Goal: Navigation & Orientation: Understand site structure

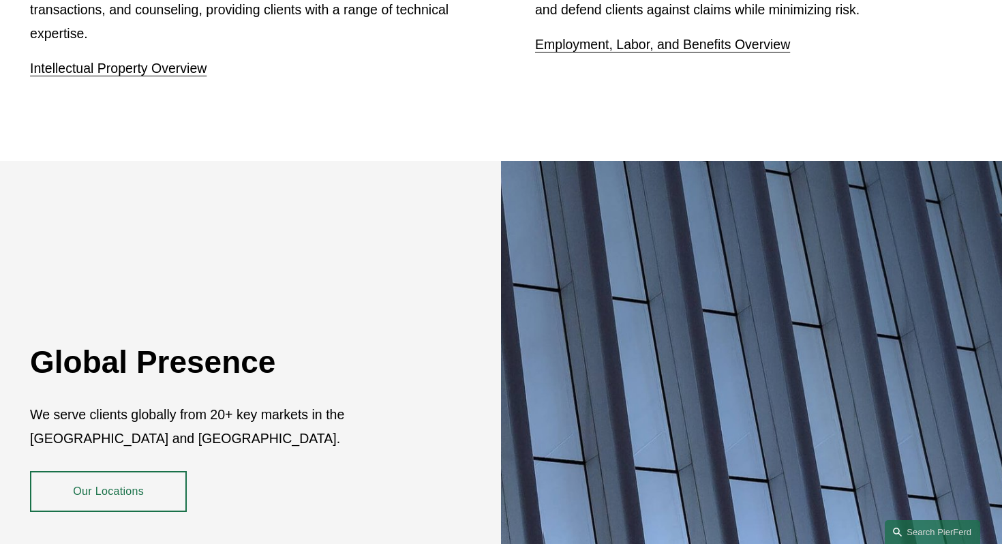
scroll to position [2044, 0]
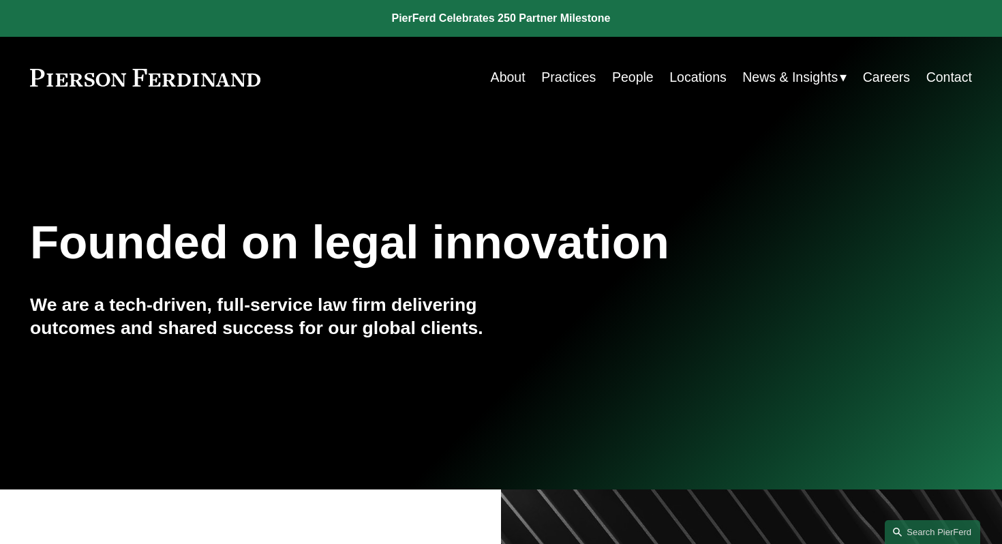
click at [580, 77] on link "Practices" at bounding box center [568, 77] width 55 height 27
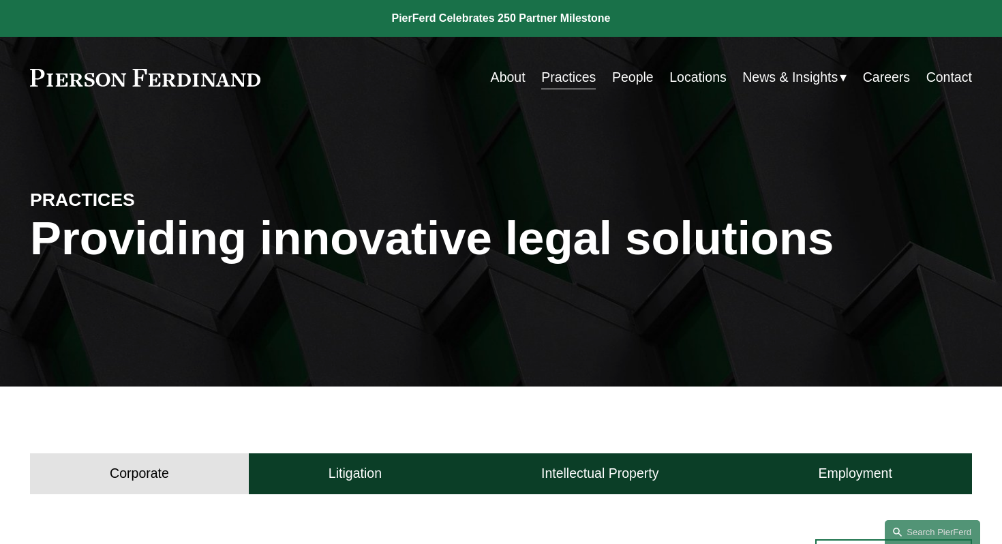
click at [615, 82] on link "People" at bounding box center [633, 77] width 42 height 27
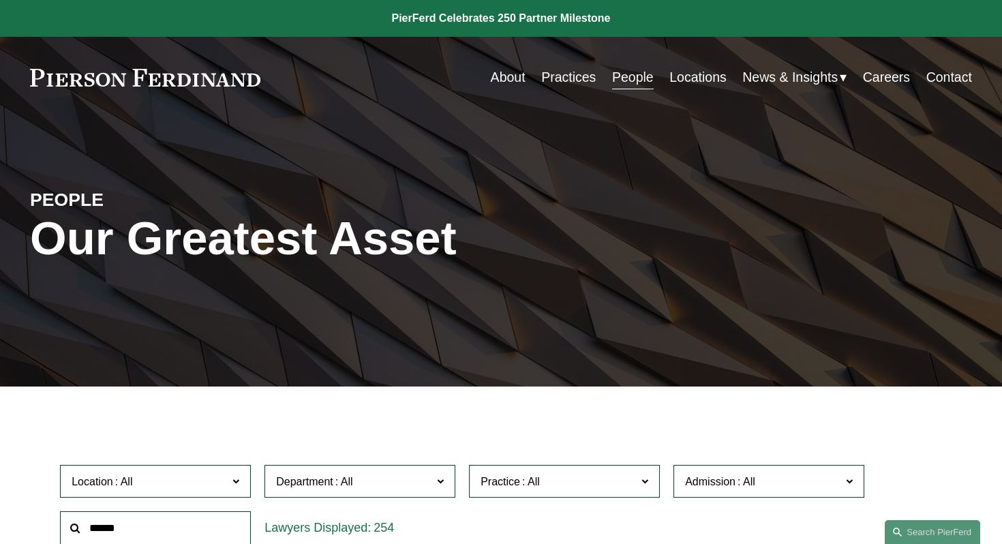
click at [0, 0] on span "News" at bounding box center [0, 0] width 0 height 0
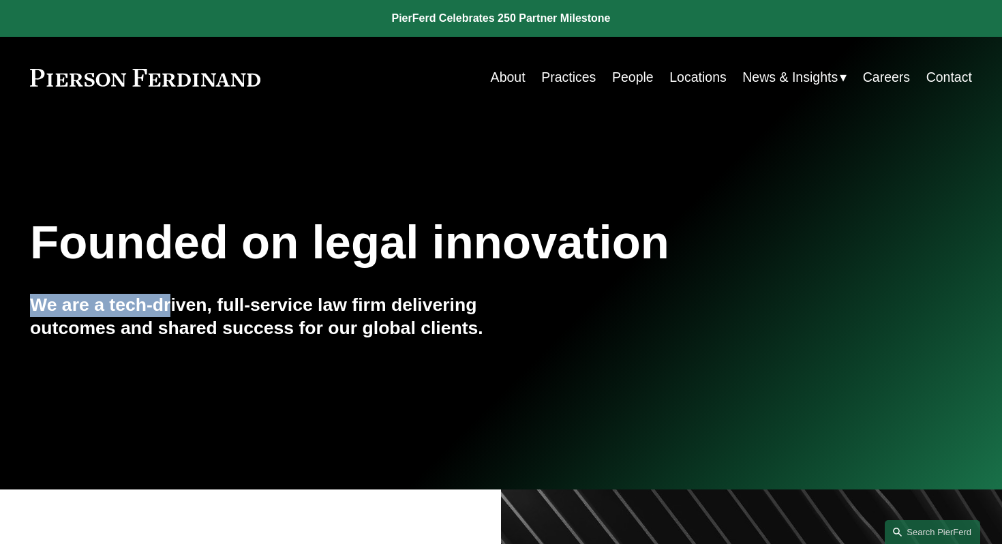
click at [173, 309] on div "Founded on legal innovation We are a tech-driven, full-service law firm deliver…" at bounding box center [501, 304] width 1002 height 182
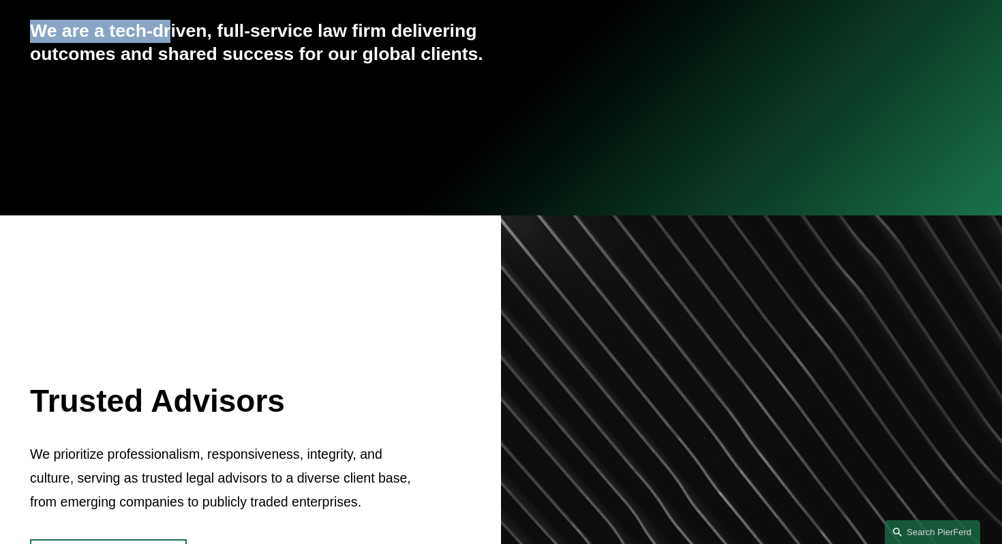
scroll to position [300, 0]
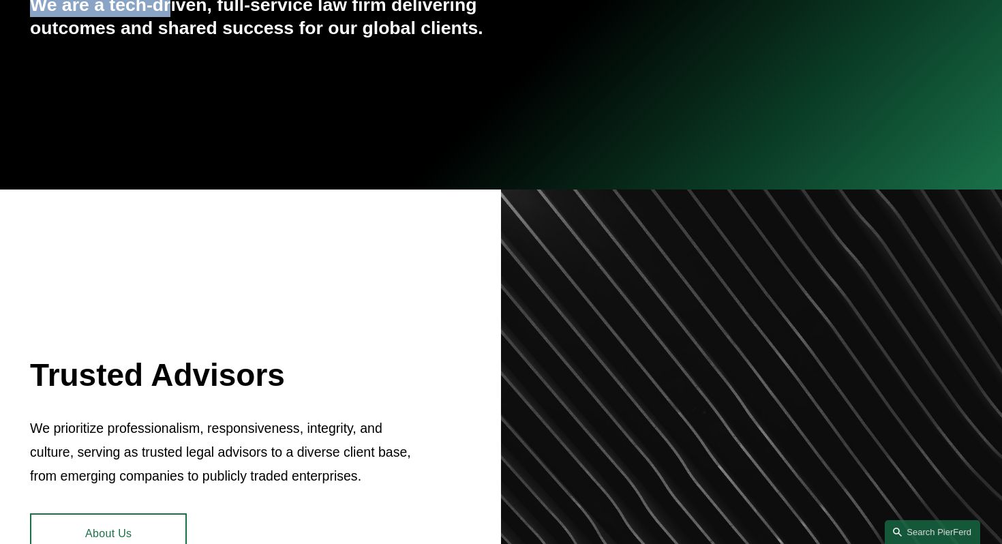
click at [89, 543] on link "About Us" at bounding box center [108, 533] width 157 height 40
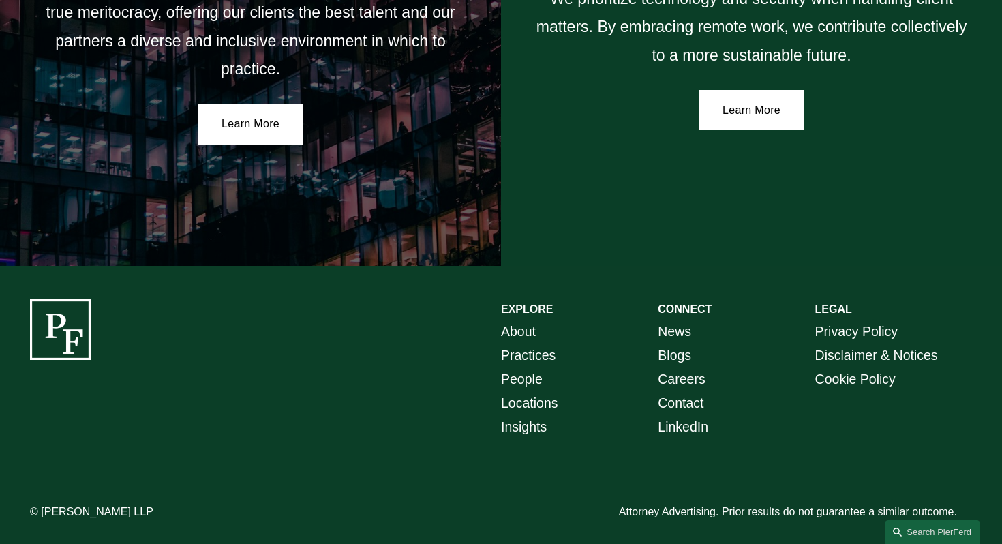
scroll to position [2456, 0]
